Goal: Task Accomplishment & Management: Manage account settings

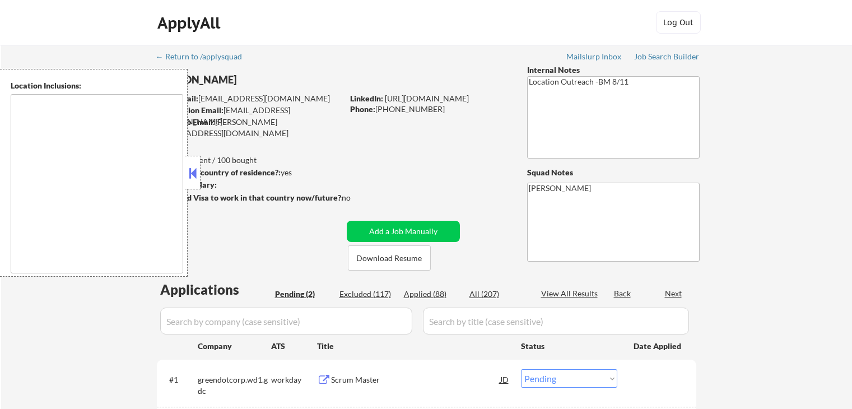
select select ""pending""
type textarea "[GEOGRAPHIC_DATA], [GEOGRAPHIC_DATA] [GEOGRAPHIC_DATA], [GEOGRAPHIC_DATA] [GEOG…"
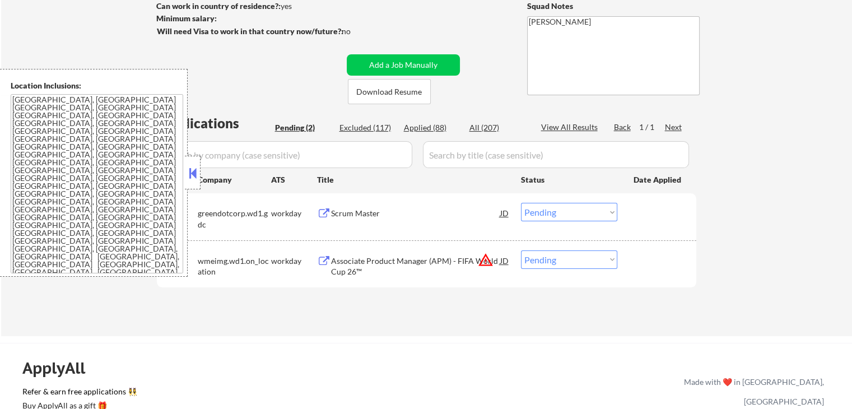
scroll to position [168, 0]
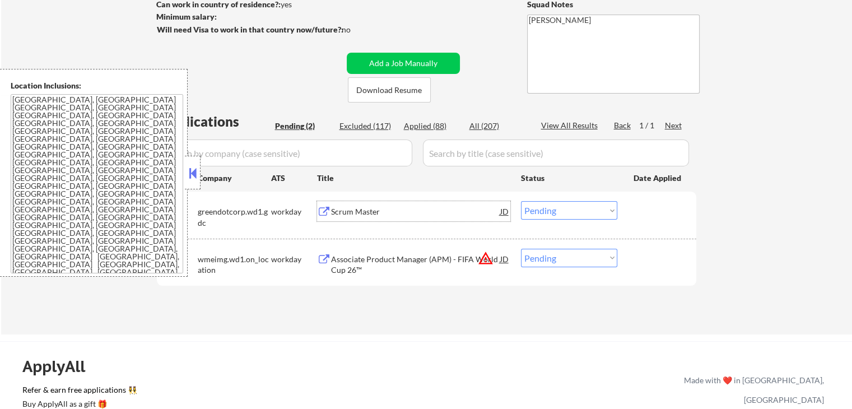
click at [351, 209] on div "Scrum Master" at bounding box center [415, 211] width 169 height 11
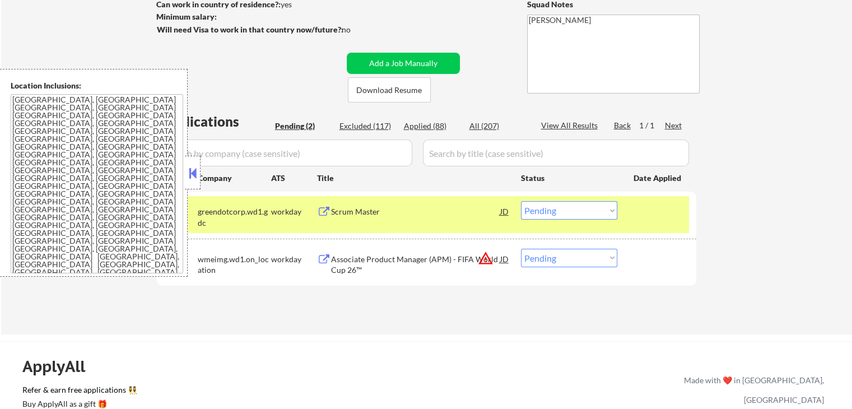
click at [354, 262] on div "Associate Product Manager (APM) - FIFA World Cup 26™" at bounding box center [415, 265] width 169 height 22
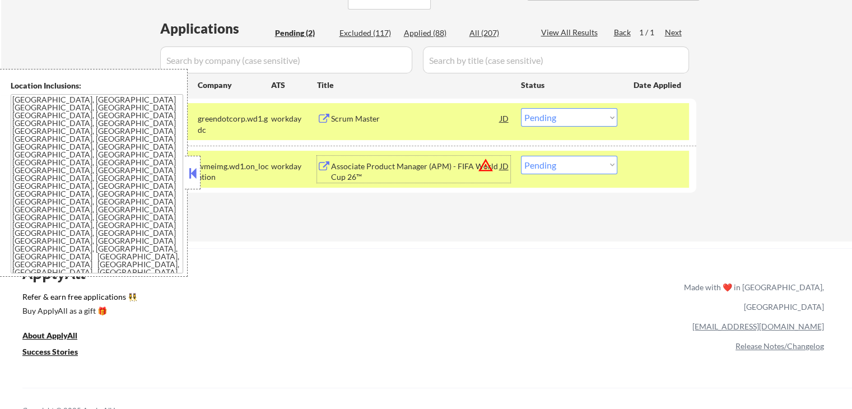
scroll to position [280, 0]
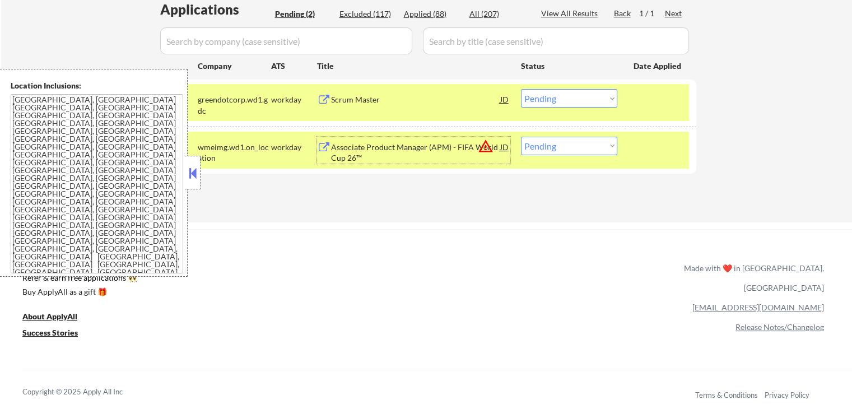
click at [566, 149] on select "Choose an option... Pending Applied Excluded (Questions) Excluded (Expired) Exc…" at bounding box center [569, 146] width 96 height 18
select select ""excluded__location_""
click at [521, 137] on select "Choose an option... Pending Applied Excluded (Questions) Excluded (Expired) Exc…" at bounding box center [569, 146] width 96 height 18
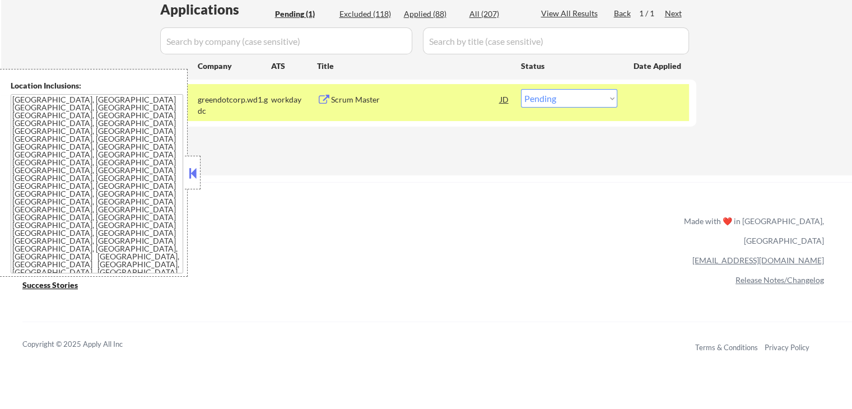
click at [560, 99] on select "Choose an option... Pending Applied Excluded (Questions) Excluded (Expired) Exc…" at bounding box center [569, 98] width 96 height 18
select select ""applied""
click at [521, 89] on select "Choose an option... Pending Applied Excluded (Questions) Excluded (Expired) Exc…" at bounding box center [569, 98] width 96 height 18
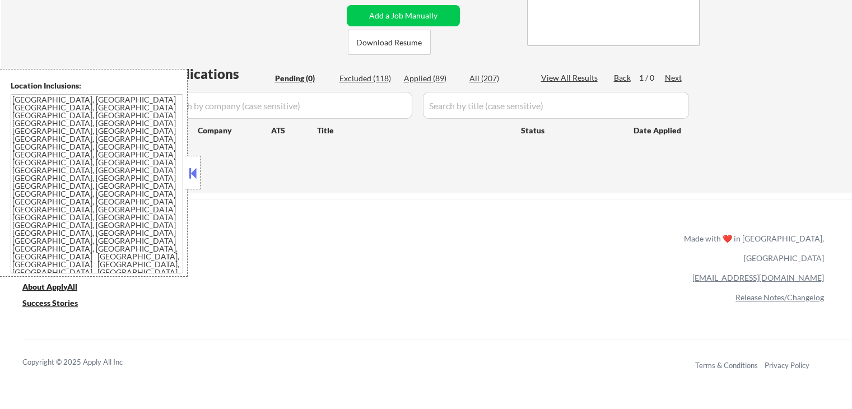
scroll to position [168, 0]
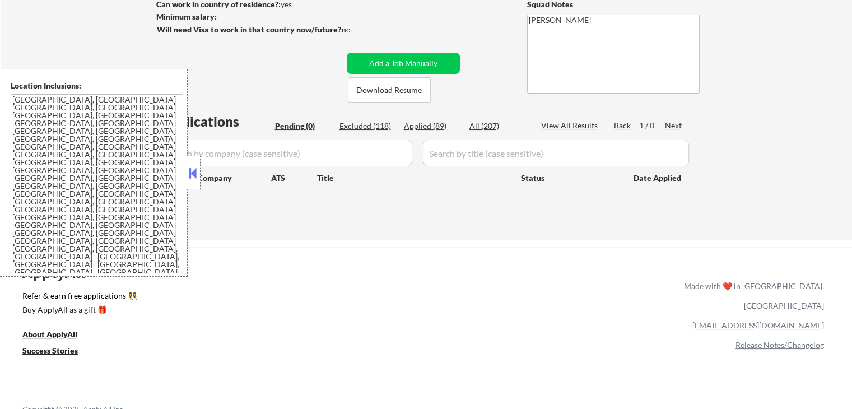
click at [549, 408] on div "Copyright © 2025 Apply All Inc Terms & Conditions Privacy Policy" at bounding box center [436, 409] width 829 height 46
